Goal: Communication & Community: Participate in discussion

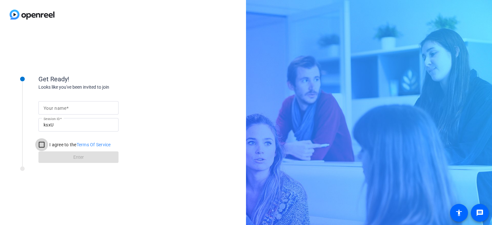
click at [41, 144] on input "I agree to the Terms Of Service" at bounding box center [41, 144] width 13 height 13
checkbox input "true"
click at [63, 159] on form "Your name Session ID ksxU I agree to the Terms Of Service Enter" at bounding box center [78, 130] width 80 height 65
click at [92, 112] on input "Your name" at bounding box center [79, 108] width 70 height 8
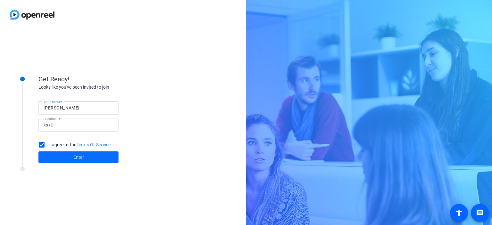
type input "[PERSON_NAME]"
click at [78, 161] on span at bounding box center [78, 157] width 80 height 15
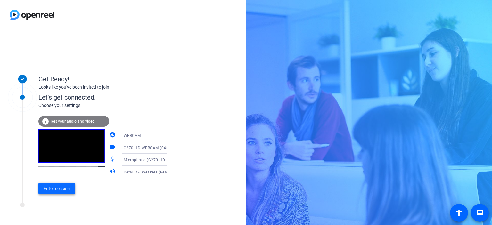
click at [48, 193] on span at bounding box center [56, 188] width 37 height 15
click at [48, 193] on div "Get Ready! Looks like you've been invited to join Let's get connected. Choose y…" at bounding box center [123, 127] width 246 height 196
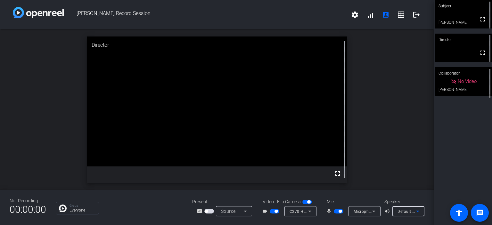
click at [400, 210] on span "Default - Speakers (Realtek(R) Audio)" at bounding box center [432, 211] width 69 height 5
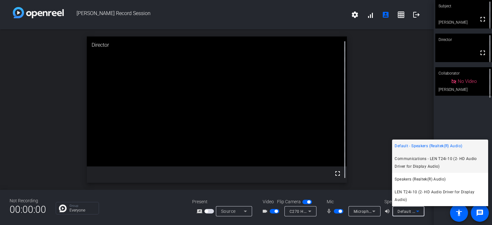
click at [400, 163] on span "Communications - LEN T24i-10 (2- HD Audio Driver for Display Audio)" at bounding box center [440, 162] width 91 height 15
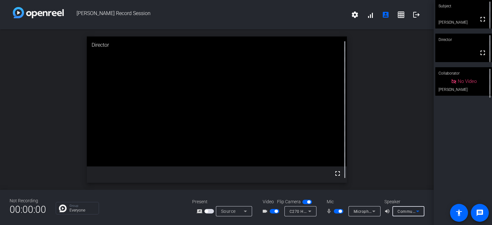
click at [400, 213] on span "Communications - LEN T24i-10 (2- HD Audio Driver for Display Audio)" at bounding box center [463, 211] width 131 height 5
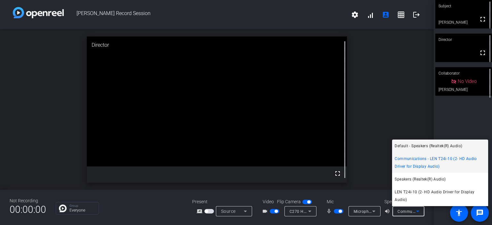
click at [401, 148] on span "Default - Speakers (Realtek(R) Audio)" at bounding box center [429, 146] width 68 height 8
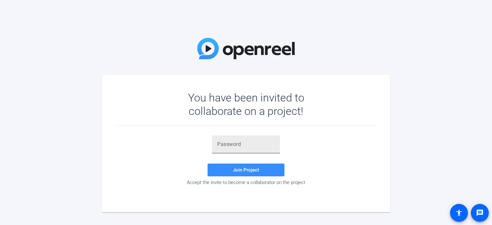
click at [227, 147] on input "text" at bounding box center [246, 145] width 58 height 8
paste input "EZLWhT"
type input "EZLWhT"
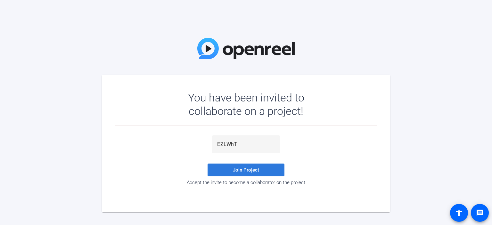
click at [222, 170] on span at bounding box center [246, 170] width 77 height 15
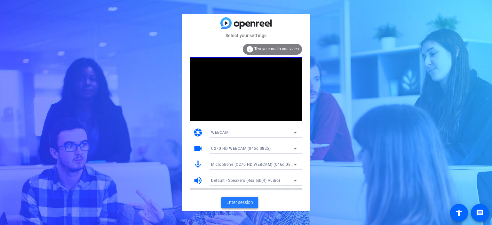
click at [238, 204] on span "Enter session" at bounding box center [240, 202] width 27 height 7
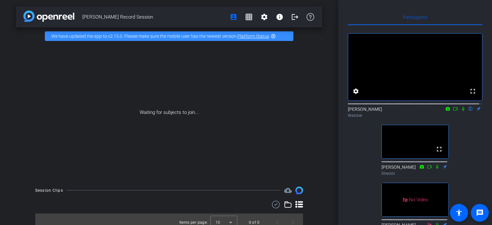
click at [461, 111] on icon at bounding box center [463, 109] width 5 height 4
click at [462, 111] on icon at bounding box center [464, 109] width 4 height 4
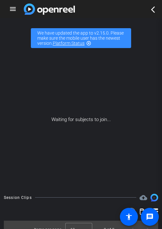
click at [90, 43] on mat-icon "highlight_off" at bounding box center [88, 43] width 5 height 5
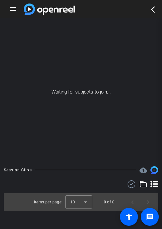
click at [150, 7] on mat-icon "arrow_back_ios_new" at bounding box center [153, 10] width 8 height 8
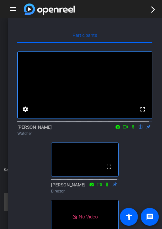
click at [131, 129] on icon at bounding box center [132, 127] width 5 height 4
click at [131, 129] on icon at bounding box center [133, 127] width 4 height 4
click at [131, 129] on icon at bounding box center [132, 127] width 3 height 4
click at [130, 129] on icon at bounding box center [132, 127] width 5 height 4
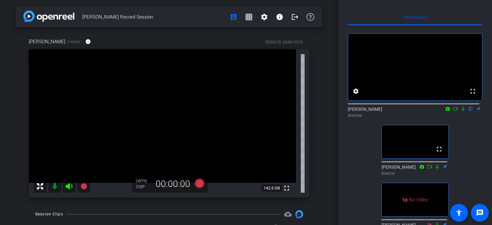
click at [462, 111] on icon at bounding box center [463, 109] width 3 height 4
click at [461, 111] on icon at bounding box center [463, 109] width 5 height 4
click at [453, 111] on icon at bounding box center [455, 109] width 5 height 4
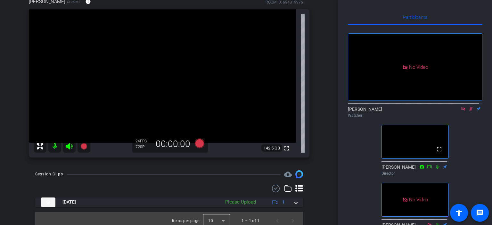
scroll to position [45, 0]
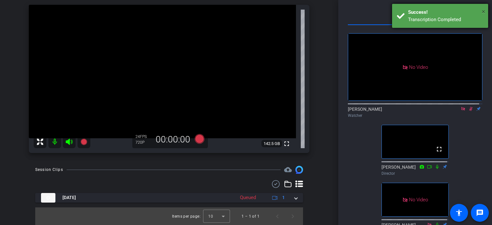
click at [483, 10] on span "×" at bounding box center [484, 12] width 4 height 8
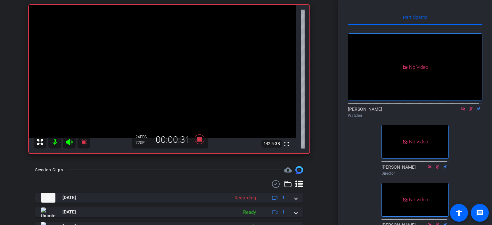
click at [469, 111] on icon at bounding box center [471, 109] width 5 height 4
click at [470, 111] on icon at bounding box center [471, 109] width 3 height 4
click at [470, 111] on icon at bounding box center [472, 109] width 4 height 4
click at [470, 111] on icon at bounding box center [471, 109] width 3 height 4
click at [470, 111] on icon at bounding box center [472, 109] width 4 height 4
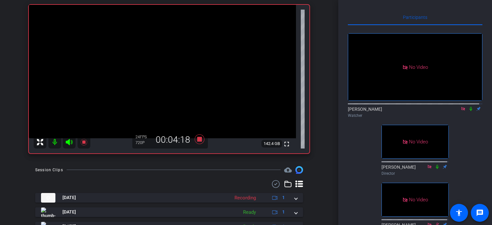
click at [469, 111] on icon at bounding box center [471, 109] width 5 height 4
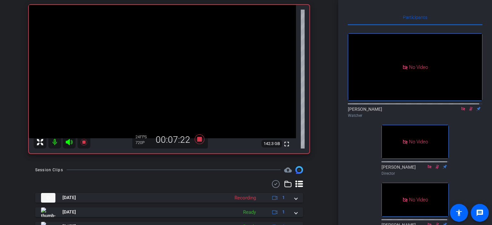
click at [469, 111] on icon at bounding box center [471, 109] width 5 height 4
drag, startPoint x: 469, startPoint y: 117, endPoint x: 471, endPoint y: 146, distance: 29.2
click at [471, 146] on div "No Video Lori Watcher No Video Jon Williams Director No Video Shannon Collabora…" at bounding box center [415, 130] width 135 height 211
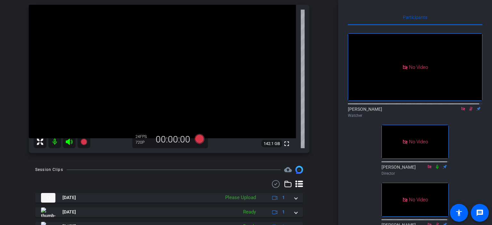
click at [469, 111] on icon at bounding box center [471, 109] width 5 height 4
click at [470, 111] on icon at bounding box center [471, 109] width 3 height 4
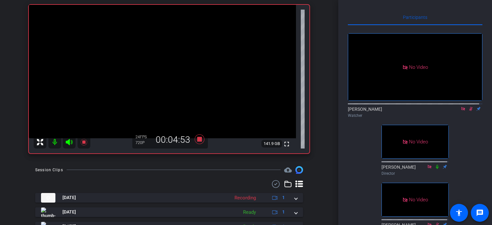
click at [470, 111] on icon at bounding box center [472, 109] width 4 height 4
click at [470, 111] on icon at bounding box center [471, 109] width 3 height 4
click at [470, 111] on icon at bounding box center [472, 109] width 4 height 4
click at [470, 111] on icon at bounding box center [471, 109] width 3 height 4
click at [470, 111] on icon at bounding box center [472, 109] width 4 height 4
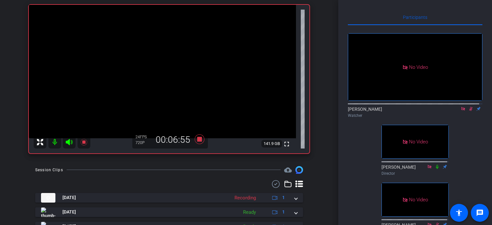
click at [470, 111] on icon at bounding box center [472, 109] width 4 height 4
drag, startPoint x: 468, startPoint y: 115, endPoint x: 470, endPoint y: 136, distance: 20.9
click at [469, 135] on div "No Video Lori Watcher No Video Jon Williams Director No Video Shannon Collabora…" at bounding box center [415, 130] width 135 height 211
click at [469, 111] on icon at bounding box center [471, 109] width 5 height 4
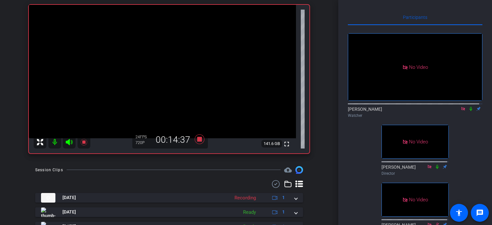
click at [469, 111] on icon at bounding box center [471, 109] width 5 height 4
click at [470, 111] on icon at bounding box center [471, 109] width 3 height 4
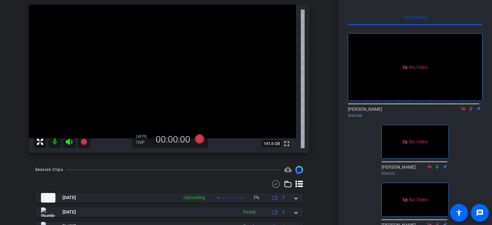
drag, startPoint x: 468, startPoint y: 114, endPoint x: 461, endPoint y: 148, distance: 34.7
click at [461, 148] on div "No Video Lori Watcher No Video Jon Williams Director No Video Shannon Collabora…" at bounding box center [415, 130] width 135 height 211
click at [469, 111] on icon at bounding box center [471, 109] width 5 height 4
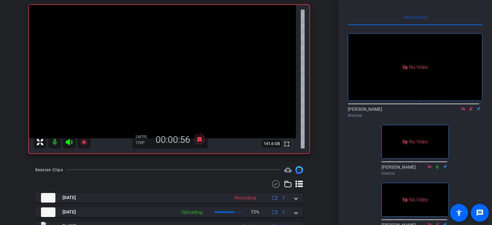
click at [469, 111] on icon at bounding box center [471, 109] width 5 height 4
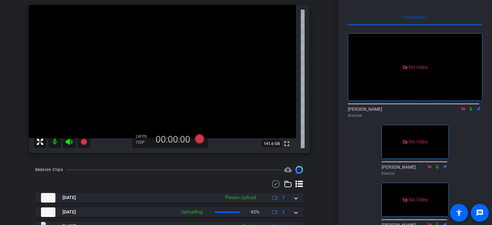
click at [469, 111] on icon at bounding box center [471, 109] width 5 height 4
click at [461, 111] on icon at bounding box center [463, 109] width 5 height 4
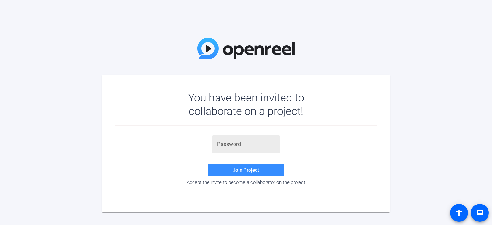
click at [234, 145] on input "text" at bounding box center [246, 145] width 58 height 8
paste input "z!2cQA"
type input "z!2cQA"
click at [231, 168] on span at bounding box center [246, 170] width 77 height 15
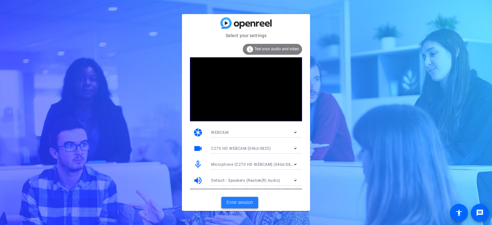
click at [230, 205] on span "Enter session" at bounding box center [240, 202] width 27 height 7
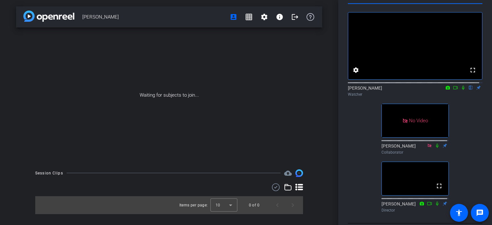
scroll to position [21, 0]
click at [461, 90] on icon at bounding box center [463, 88] width 5 height 4
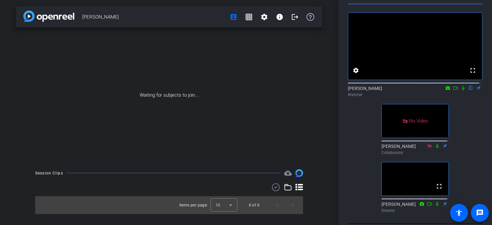
click at [462, 90] on icon at bounding box center [463, 88] width 3 height 4
click at [462, 90] on icon at bounding box center [463, 88] width 5 height 4
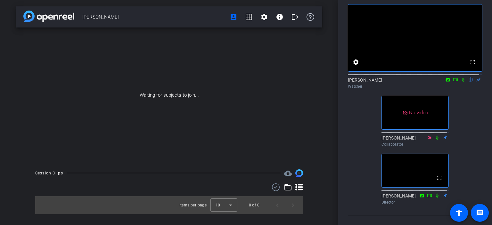
click at [462, 78] on icon at bounding box center [463, 80] width 3 height 4
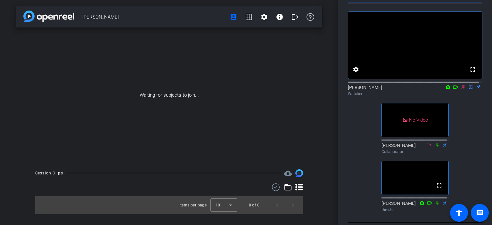
scroll to position [0, 0]
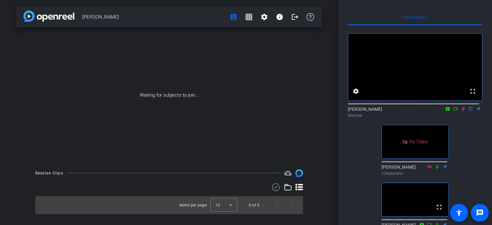
click at [462, 111] on icon at bounding box center [464, 109] width 4 height 4
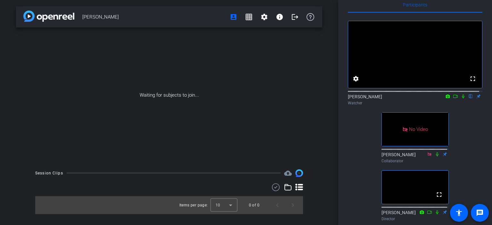
scroll to position [32, 0]
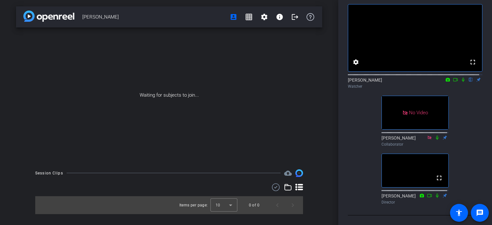
click at [460, 83] on mat-icon at bounding box center [464, 80] width 8 height 6
click at [461, 82] on icon at bounding box center [463, 80] width 5 height 4
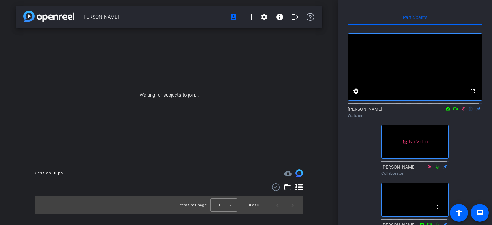
click at [461, 111] on icon at bounding box center [463, 109] width 5 height 4
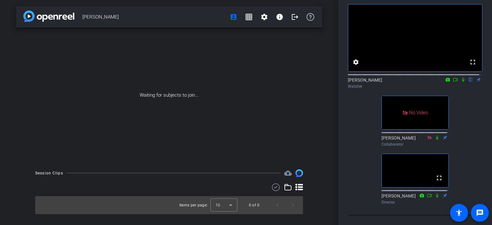
scroll to position [21, 0]
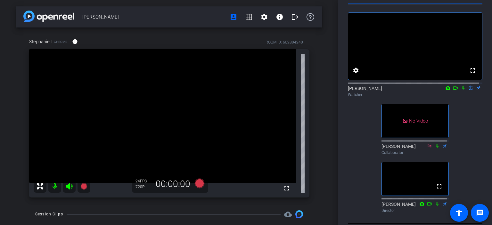
click at [461, 90] on icon at bounding box center [463, 88] width 5 height 4
click at [453, 90] on icon at bounding box center [455, 88] width 5 height 4
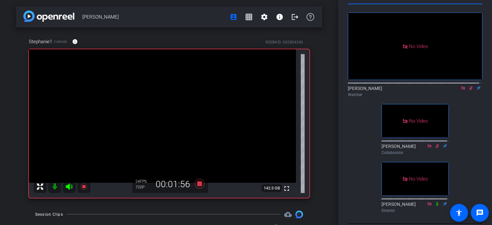
click at [469, 90] on icon at bounding box center [471, 88] width 5 height 4
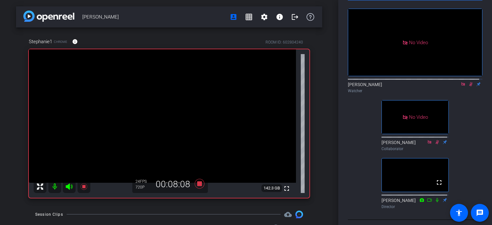
scroll to position [32, 0]
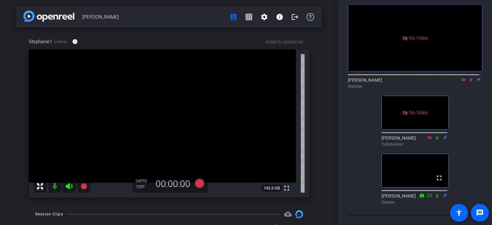
click at [469, 82] on icon at bounding box center [471, 80] width 5 height 4
click at [462, 78] on icon at bounding box center [464, 80] width 4 height 4
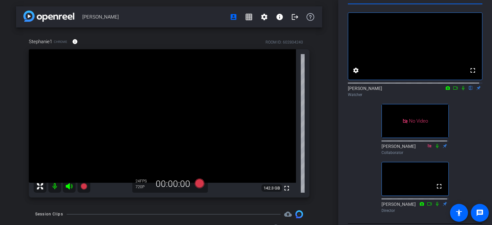
click at [454, 90] on icon at bounding box center [455, 88] width 5 height 4
drag, startPoint x: 465, startPoint y: 94, endPoint x: 462, endPoint y: 93, distance: 3.3
click at [462, 93] on div "Lori Watcher" at bounding box center [415, 91] width 135 height 13
click at [461, 90] on icon at bounding box center [463, 88] width 5 height 4
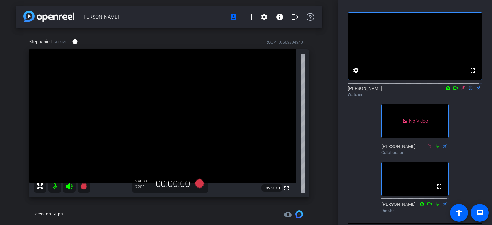
click at [445, 91] on mat-icon at bounding box center [448, 88] width 8 height 6
click at [445, 95] on div at bounding box center [246, 112] width 492 height 225
click at [446, 90] on icon at bounding box center [448, 88] width 4 height 4
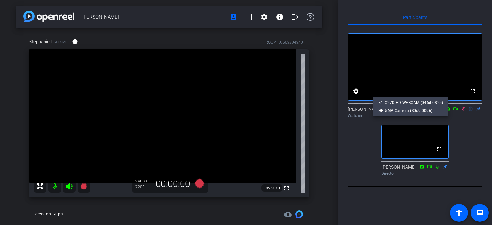
scroll to position [0, 0]
click at [464, 117] on div at bounding box center [246, 112] width 492 height 225
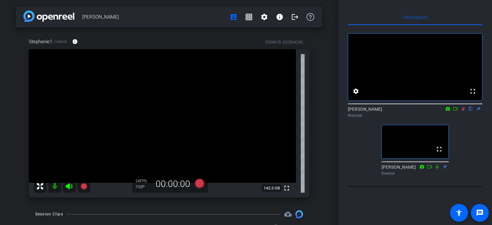
click at [447, 111] on icon at bounding box center [448, 109] width 4 height 4
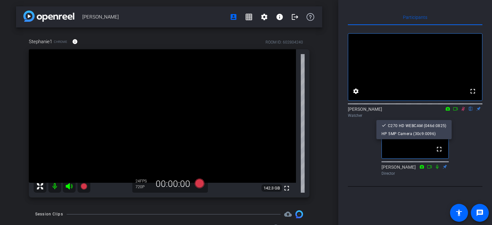
click at [472, 137] on div at bounding box center [246, 112] width 492 height 225
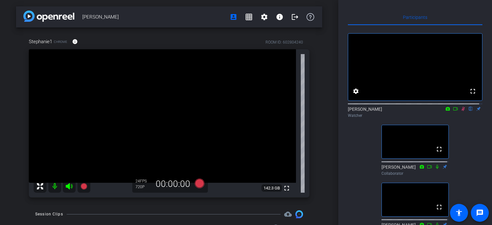
click at [462, 111] on icon at bounding box center [464, 109] width 4 height 4
click at [461, 111] on icon at bounding box center [463, 109] width 5 height 4
click at [446, 111] on icon at bounding box center [448, 109] width 4 height 4
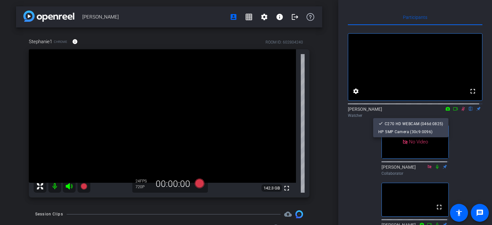
click at [444, 114] on div at bounding box center [246, 112] width 492 height 225
click at [478, 139] on div "fullscreen settings Lori flip Watcher No Video Shannon Collaborator fullscreen …" at bounding box center [415, 130] width 135 height 211
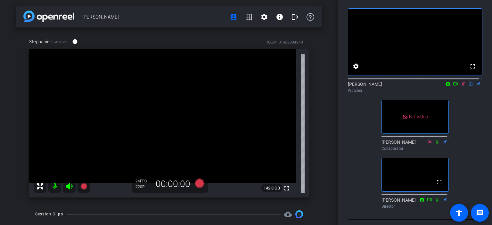
scroll to position [32, 0]
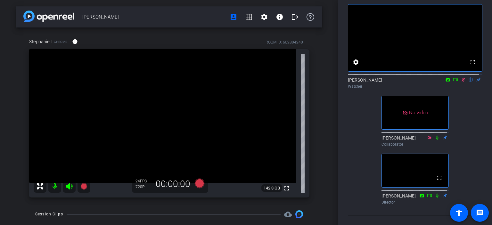
click at [446, 82] on icon at bounding box center [448, 80] width 5 height 4
click at [445, 83] on div at bounding box center [246, 112] width 492 height 225
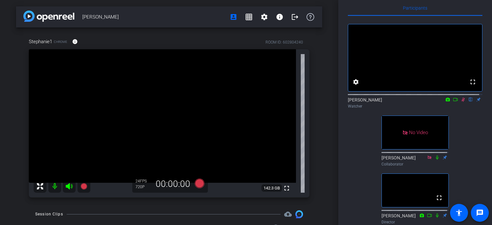
scroll to position [0, 0]
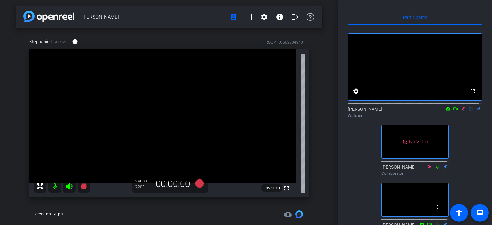
click at [446, 111] on icon at bounding box center [448, 109] width 4 height 4
click at [462, 129] on div at bounding box center [246, 112] width 492 height 225
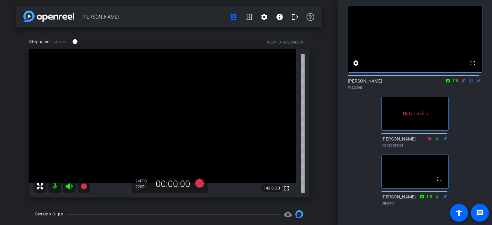
scroll to position [53, 0]
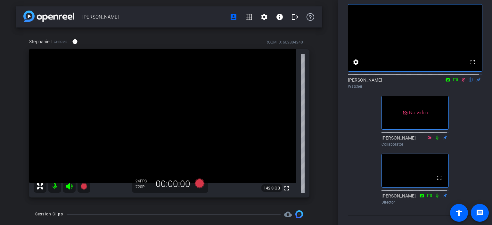
click at [453, 78] on icon at bounding box center [455, 80] width 5 height 4
click at [461, 78] on icon at bounding box center [463, 80] width 5 height 4
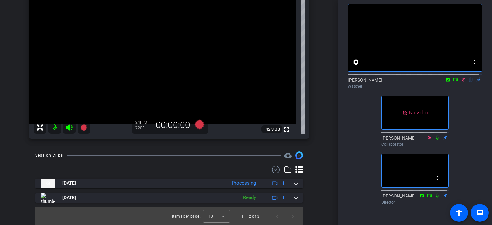
scroll to position [21, 0]
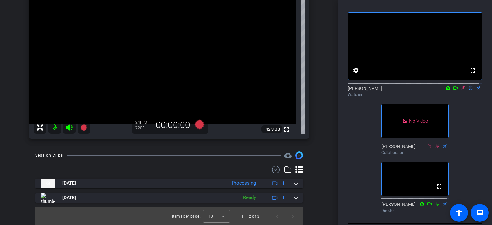
click at [453, 90] on icon at bounding box center [455, 88] width 5 height 4
click at [460, 91] on mat-icon at bounding box center [464, 88] width 8 height 6
click at [461, 90] on icon at bounding box center [463, 88] width 5 height 4
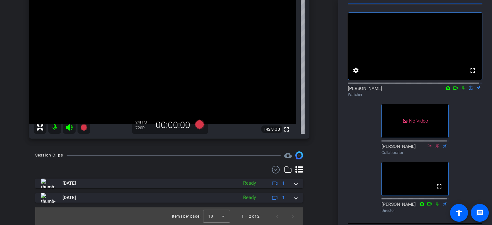
click at [461, 90] on icon at bounding box center [463, 88] width 5 height 4
click at [453, 90] on icon at bounding box center [455, 88] width 5 height 4
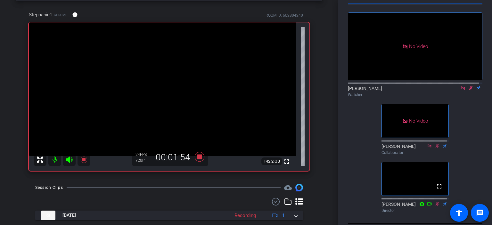
scroll to position [53, 0]
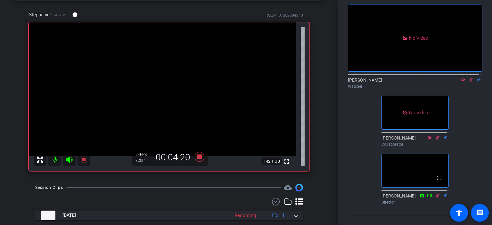
click at [469, 78] on icon at bounding box center [471, 80] width 5 height 4
click at [470, 78] on icon at bounding box center [472, 80] width 4 height 4
click at [461, 78] on icon at bounding box center [463, 80] width 5 height 4
click at [462, 78] on icon at bounding box center [464, 80] width 4 height 4
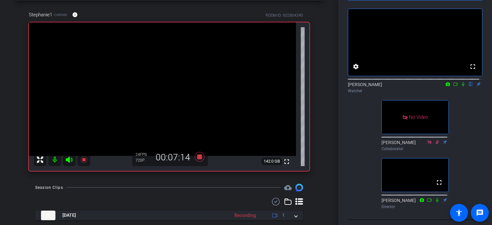
scroll to position [32, 0]
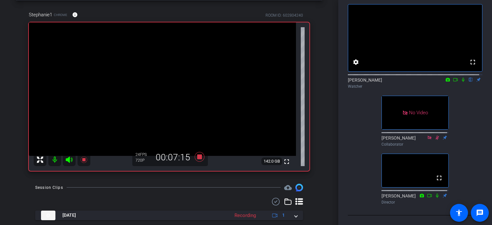
click at [461, 82] on icon at bounding box center [463, 80] width 5 height 4
click at [454, 82] on icon at bounding box center [455, 80] width 5 height 4
click at [469, 83] on mat-icon at bounding box center [471, 80] width 8 height 6
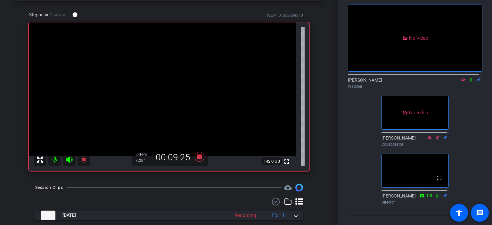
click at [469, 83] on mat-icon at bounding box center [471, 80] width 8 height 6
click at [470, 82] on icon at bounding box center [471, 80] width 3 height 4
click at [469, 82] on icon at bounding box center [471, 80] width 5 height 4
click at [470, 82] on icon at bounding box center [471, 80] width 3 height 4
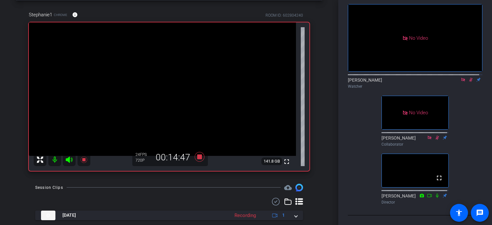
click at [470, 82] on icon at bounding box center [472, 80] width 4 height 4
click at [469, 82] on icon at bounding box center [471, 80] width 5 height 4
click at [462, 81] on icon at bounding box center [464, 80] width 4 height 4
click at [462, 82] on icon at bounding box center [463, 80] width 5 height 4
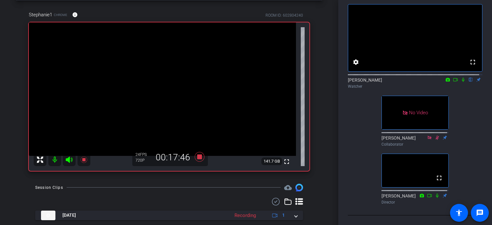
click at [461, 82] on icon at bounding box center [463, 80] width 5 height 4
click at [454, 81] on icon at bounding box center [456, 79] width 4 height 3
click at [469, 83] on mat-icon at bounding box center [471, 80] width 8 height 6
click at [467, 87] on div "Watcher" at bounding box center [415, 87] width 135 height 6
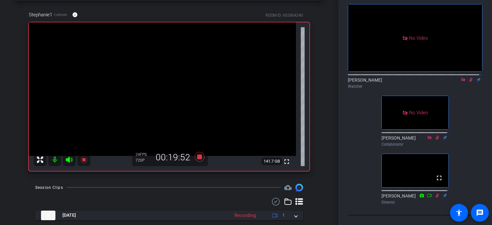
click at [470, 82] on icon at bounding box center [472, 80] width 4 height 4
click at [469, 82] on icon at bounding box center [471, 80] width 5 height 4
click at [460, 82] on mat-icon at bounding box center [464, 80] width 8 height 6
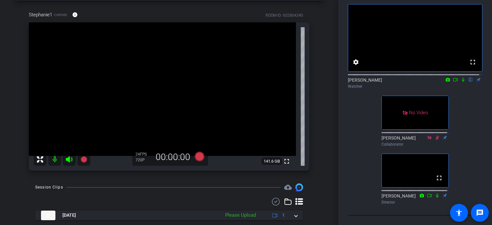
click at [462, 82] on icon at bounding box center [463, 80] width 3 height 4
click at [460, 83] on mat-icon at bounding box center [464, 80] width 8 height 6
